Goal: Transaction & Acquisition: Download file/media

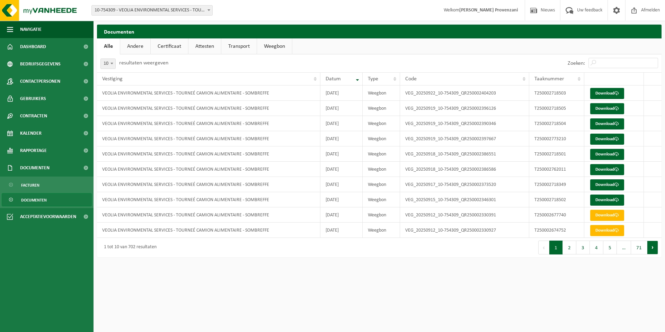
click at [656, 250] on button "Volgende" at bounding box center [652, 248] width 11 height 14
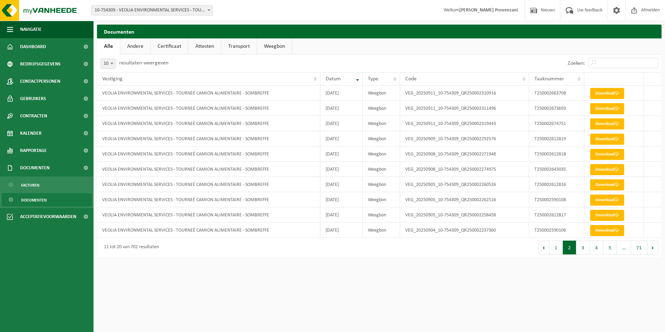
click at [656, 250] on button "Volgende" at bounding box center [652, 248] width 11 height 14
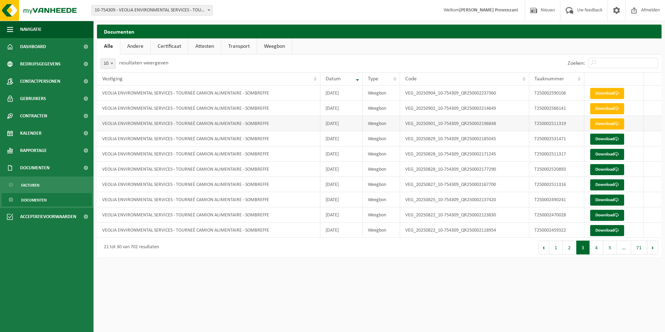
click at [433, 123] on td "VEG_20250901_10-754309_QR250002196848" at bounding box center [464, 123] width 129 height 15
click at [610, 124] on link "Download" at bounding box center [607, 123] width 34 height 11
click at [602, 109] on link "Download" at bounding box center [607, 108] width 34 height 11
click at [610, 92] on link "Download" at bounding box center [607, 93] width 34 height 11
click at [570, 250] on button "2" at bounding box center [570, 248] width 14 height 14
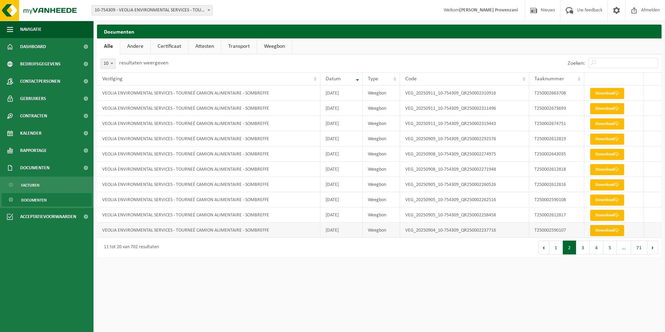
click at [597, 231] on link "Download" at bounding box center [607, 230] width 34 height 11
click at [606, 213] on link "Download" at bounding box center [607, 215] width 34 height 11
click at [621, 203] on link "Download" at bounding box center [607, 200] width 34 height 11
click at [604, 184] on link "Download" at bounding box center [607, 184] width 34 height 11
click at [612, 171] on link "Download" at bounding box center [607, 169] width 34 height 11
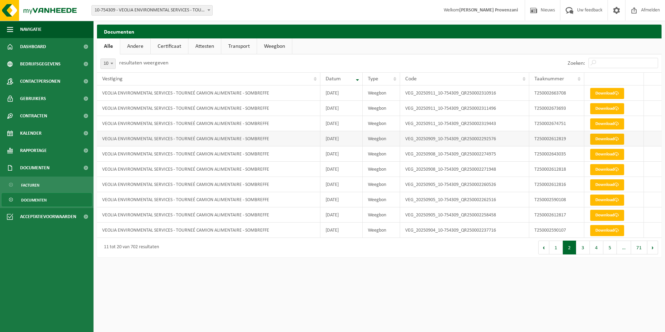
click at [610, 141] on link "Download" at bounding box center [607, 139] width 34 height 11
click at [556, 249] on button "1" at bounding box center [556, 248] width 14 height 14
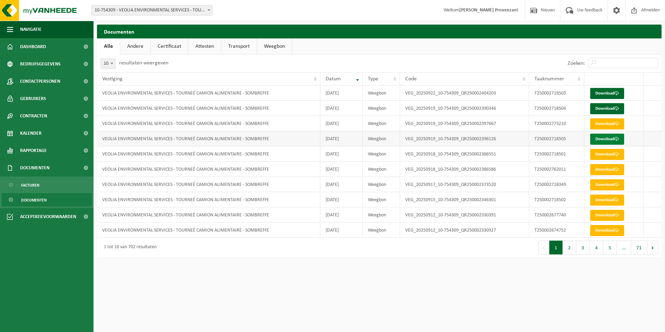
click at [608, 142] on link "Download" at bounding box center [607, 139] width 34 height 11
click at [651, 108] on td at bounding box center [653, 108] width 18 height 15
click at [608, 109] on link "Download" at bounding box center [607, 108] width 34 height 11
click at [613, 95] on link "Download" at bounding box center [607, 93] width 34 height 11
click at [362, 296] on html "Vestiging: 10-746158 - VEOLIA ENVIRONMENTAL SERVICES [GEOGRAPHIC_DATA] - GRÂCE-…" at bounding box center [332, 166] width 665 height 332
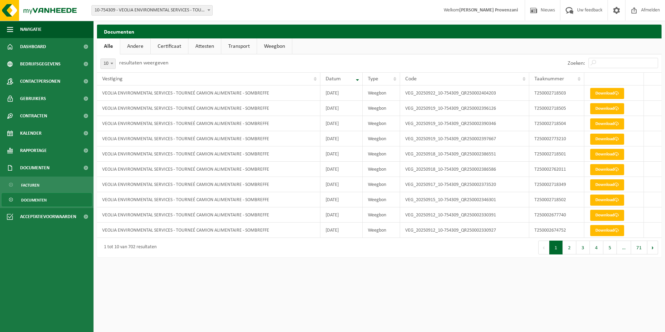
click at [176, 251] on div "1 tot 10 van 702 resultaten" at bounding box center [238, 247] width 282 height 19
